Goal: Task Accomplishment & Management: Use online tool/utility

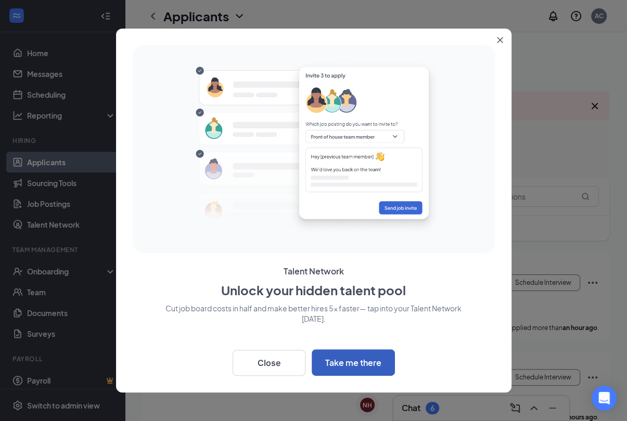
click at [366, 358] on button "Take me there" at bounding box center [353, 363] width 83 height 27
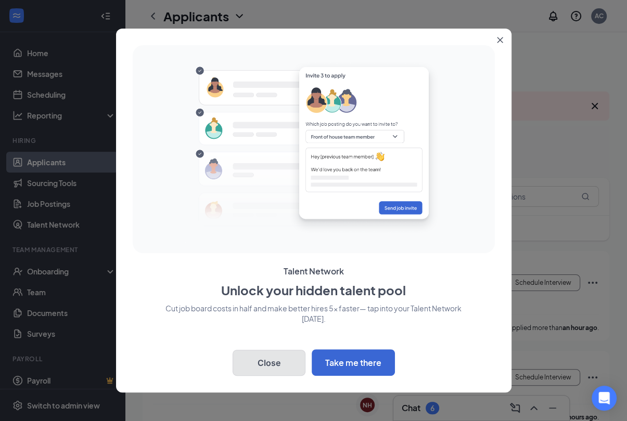
click at [264, 356] on button "Close" at bounding box center [269, 363] width 73 height 26
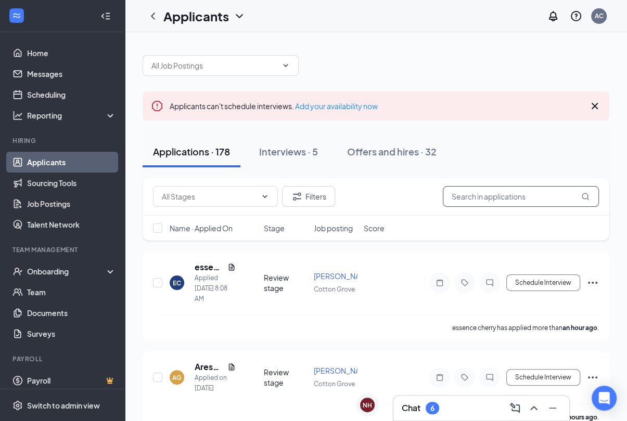
click at [451, 197] on input "text" at bounding box center [521, 196] width 156 height 21
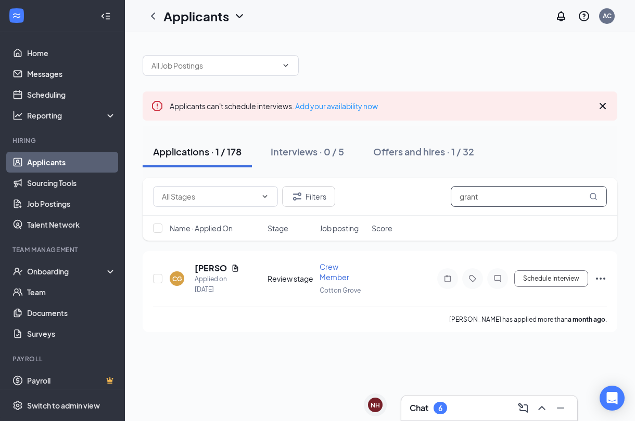
click at [504, 196] on input "grant" at bounding box center [529, 196] width 156 height 21
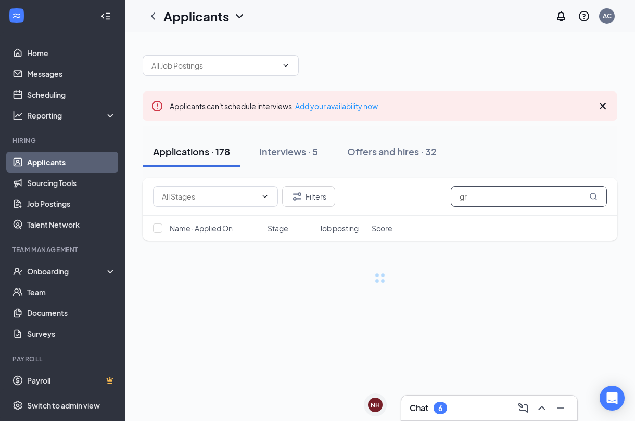
type input "g"
type input "[PERSON_NAME]"
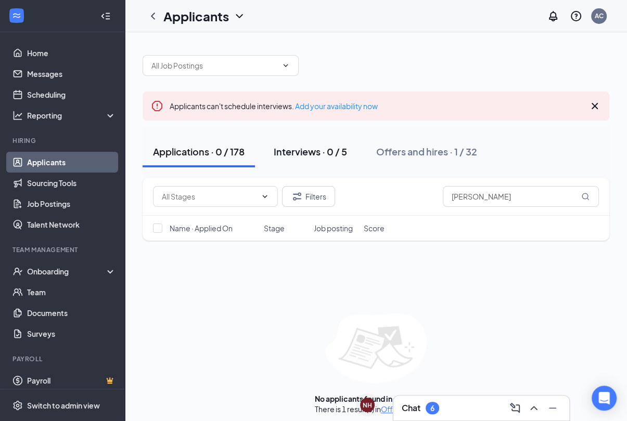
click at [302, 145] on div "Interviews · 0 / 5" at bounding box center [310, 151] width 73 height 13
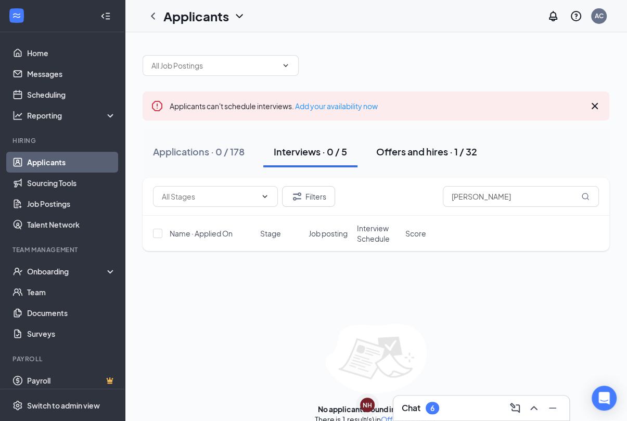
click at [421, 148] on div "Offers and hires · 1 / 32" at bounding box center [426, 151] width 101 height 13
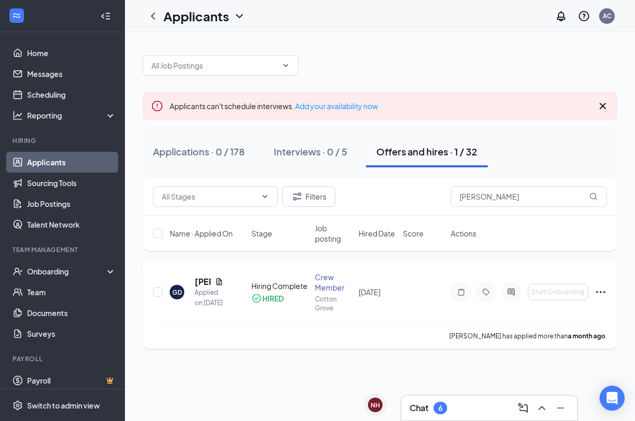
click at [600, 292] on icon "Ellipses" at bounding box center [600, 292] width 9 height 2
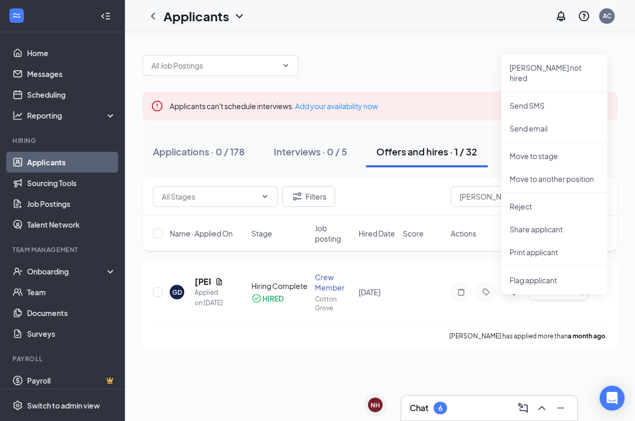
click at [408, 184] on div "Filters [PERSON_NAME]" at bounding box center [380, 197] width 474 height 38
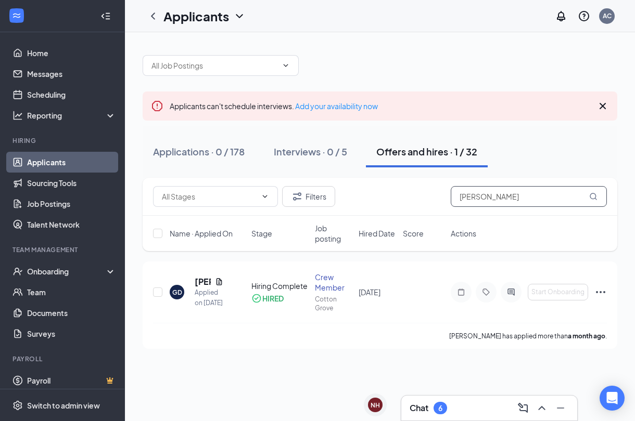
click at [504, 195] on input "[PERSON_NAME]" at bounding box center [529, 196] width 156 height 21
drag, startPoint x: 511, startPoint y: 195, endPoint x: 434, endPoint y: 195, distance: 76.5
click at [434, 195] on div "Filters [PERSON_NAME]" at bounding box center [380, 196] width 454 height 21
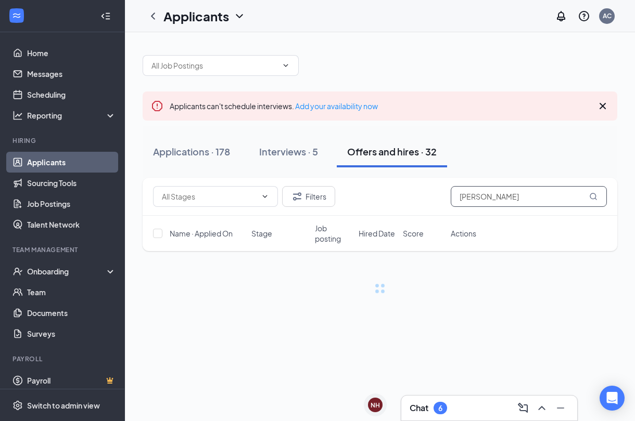
type input "[PERSON_NAME]"
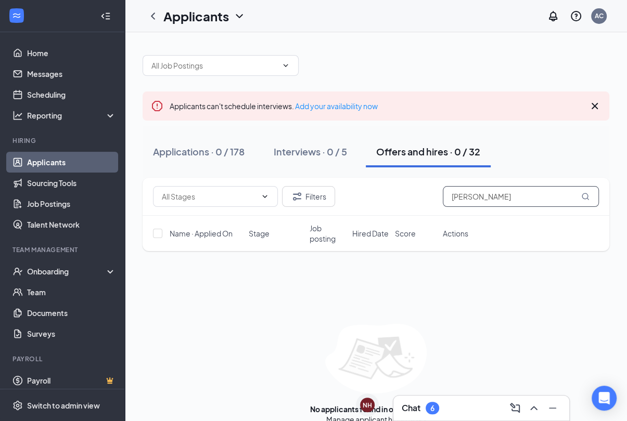
click at [570, 197] on input "[PERSON_NAME]" at bounding box center [521, 196] width 156 height 21
drag, startPoint x: 514, startPoint y: 197, endPoint x: 399, endPoint y: 199, distance: 115.5
click at [399, 199] on div "Filters [PERSON_NAME]" at bounding box center [376, 196] width 446 height 21
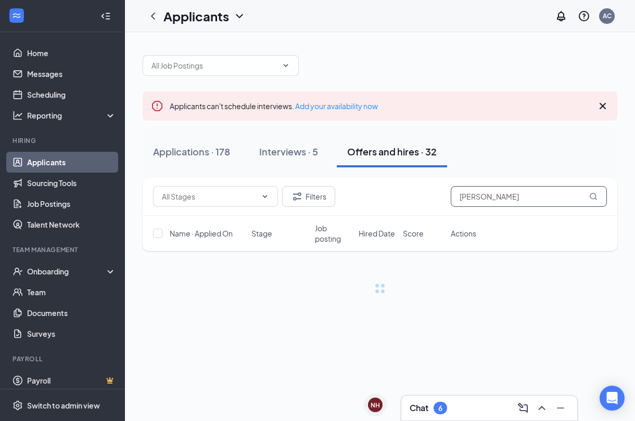
type input "[PERSON_NAME]"
